Goal: Task Accomplishment & Management: Use online tool/utility

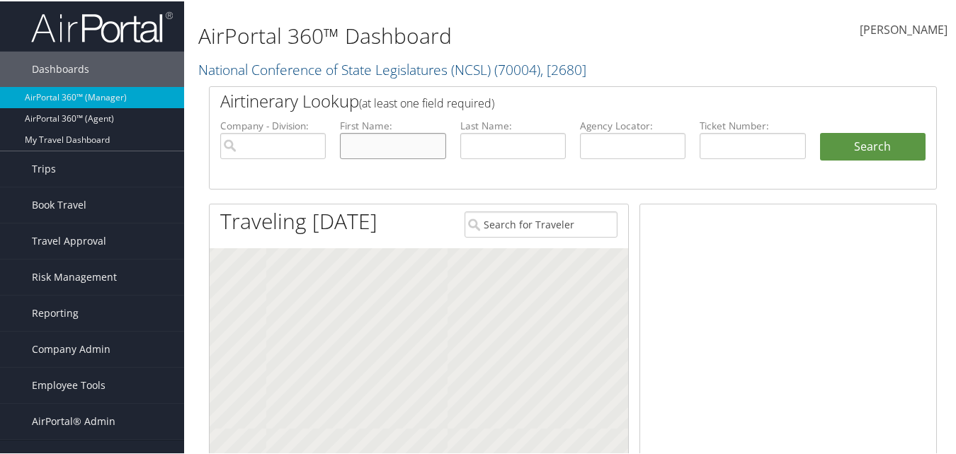
click at [362, 147] on input "text" at bounding box center [392, 145] width 105 height 26
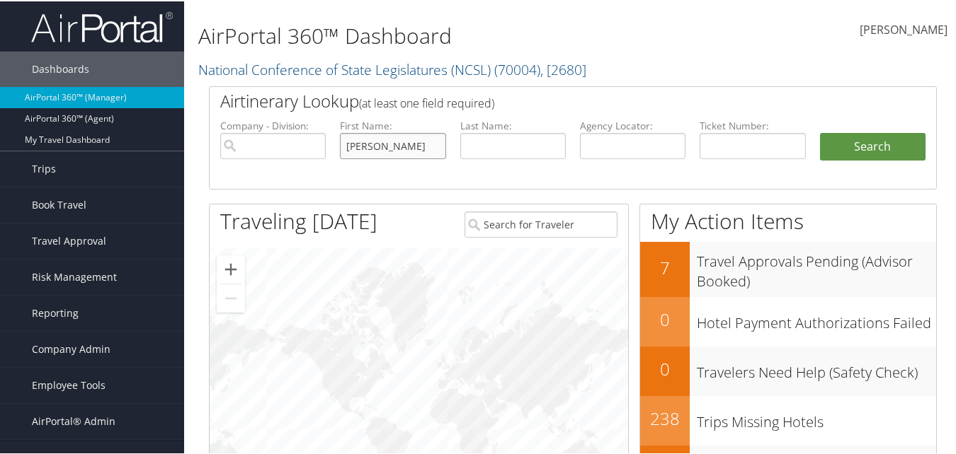
type input "[PERSON_NAME]"
click at [820, 132] on button "Search" at bounding box center [872, 146] width 105 height 28
